Goal: Information Seeking & Learning: Learn about a topic

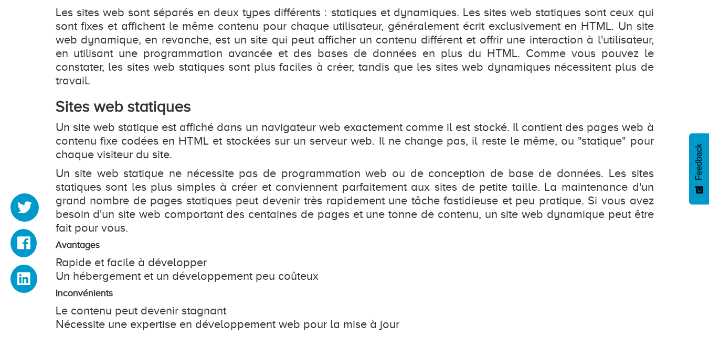
scroll to position [577, 0]
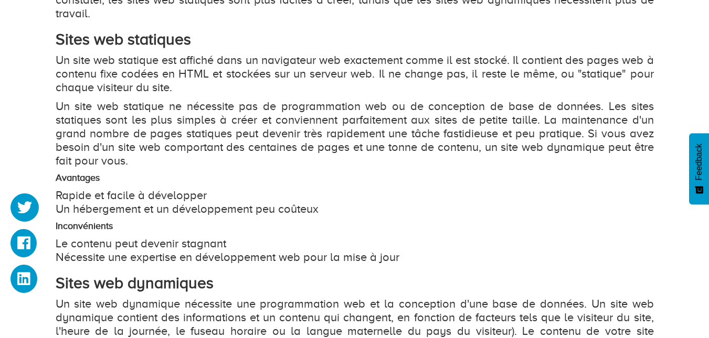
scroll to position [641, 0]
click at [164, 60] on p "Un site web statique est affiché dans un navigateur web exactement comme il est…" at bounding box center [355, 73] width 598 height 41
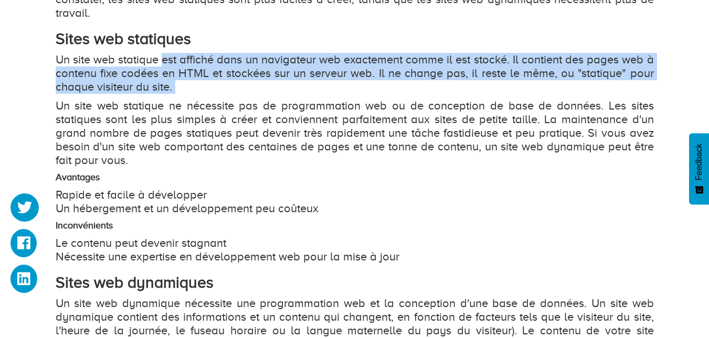
drag, startPoint x: 164, startPoint y: 60, endPoint x: 179, endPoint y: 85, distance: 29.0
click at [179, 85] on p "Un site web statique est affiché dans un navigateur web exactement comme il est…" at bounding box center [355, 73] width 598 height 41
copy p "est affiché dans un navigateur web exactement comme il est stocké. Il contient …"
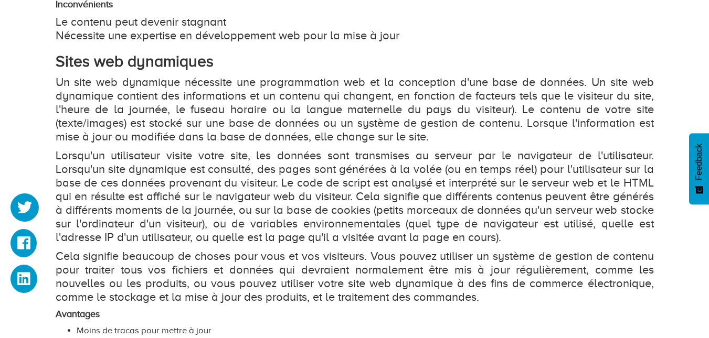
scroll to position [865, 0]
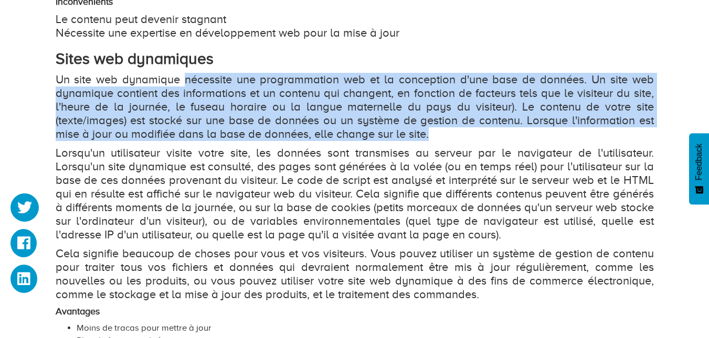
drag, startPoint x: 185, startPoint y: 80, endPoint x: 507, endPoint y: 135, distance: 326.8
click at [507, 135] on p "Un site web dynamique nécessite une programmation web et la conception d'une ba…" at bounding box center [355, 107] width 598 height 68
copy p "nécessite une programmation web et la conception d'une base de données. Un site…"
